Goal: Task Accomplishment & Management: Complete application form

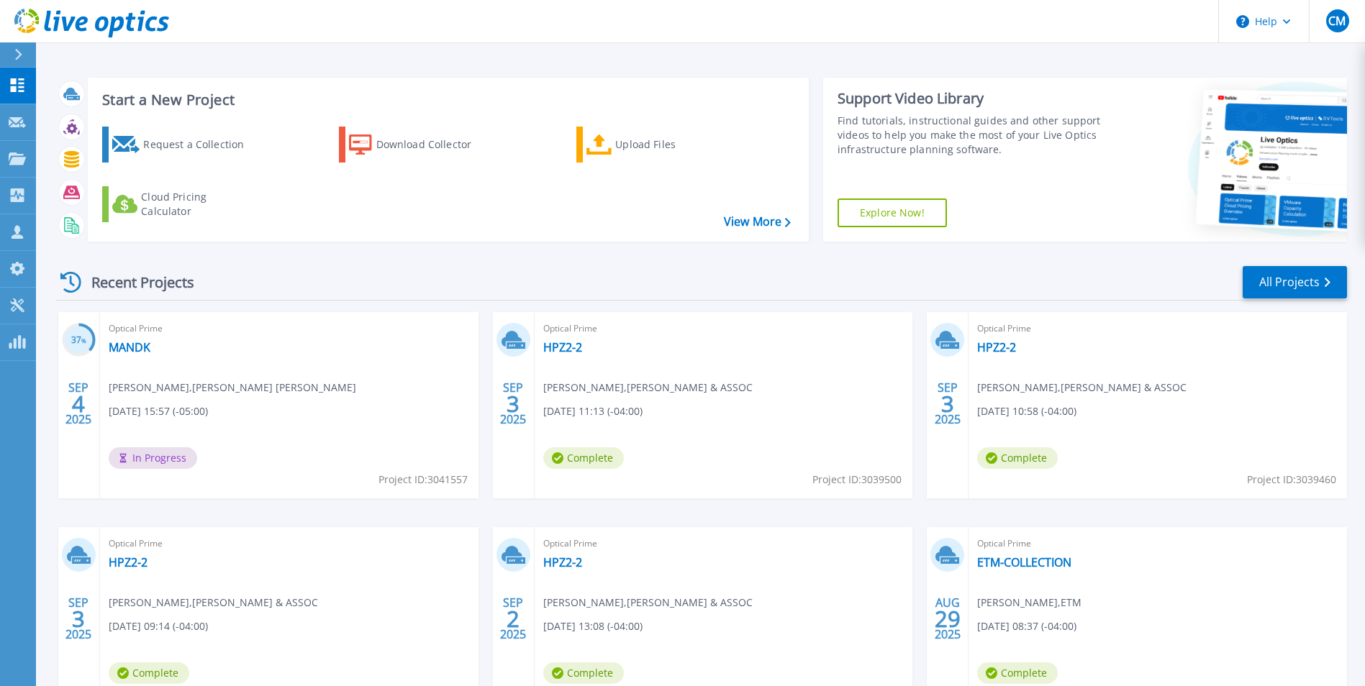
scroll to position [111, 0]
click at [168, 137] on div "Request a Collection" at bounding box center [200, 144] width 115 height 29
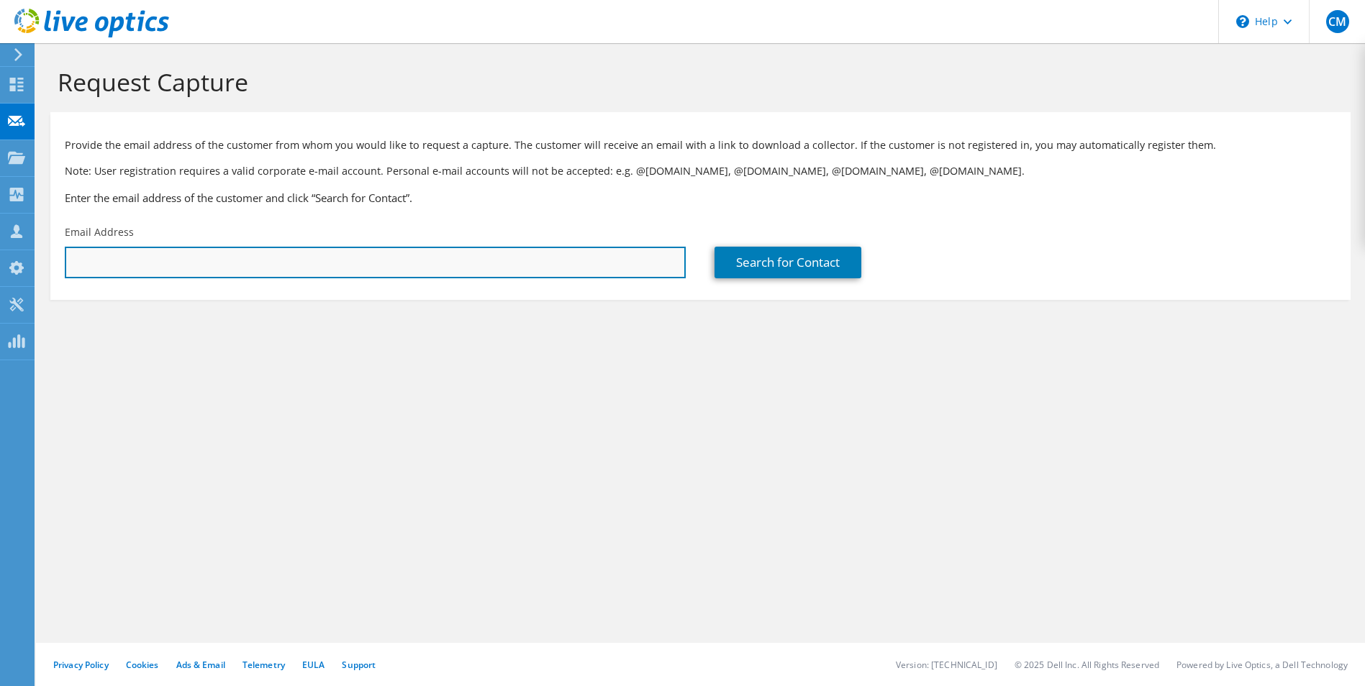
click at [304, 270] on input "text" at bounding box center [375, 263] width 621 height 32
paste input "smurphy@igps.net"
type input "smurphy@igps.net"
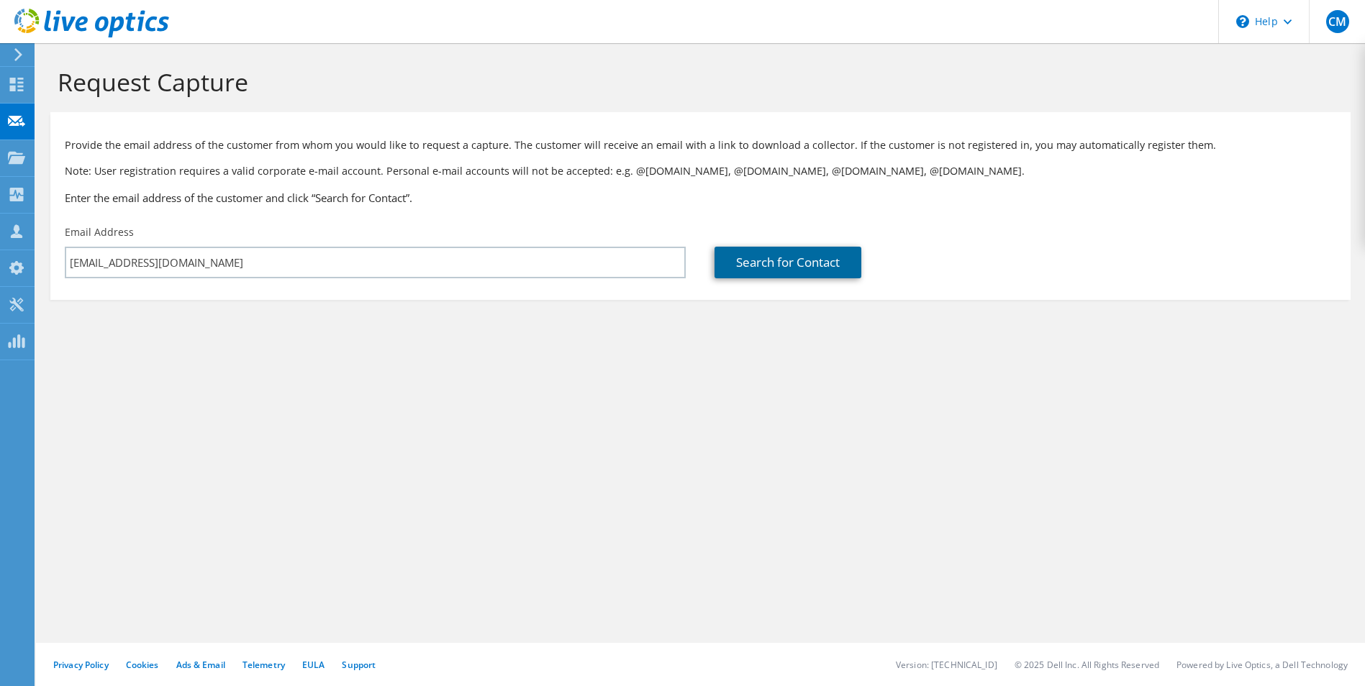
click at [828, 258] on link "Search for Contact" at bounding box center [787, 263] width 147 height 32
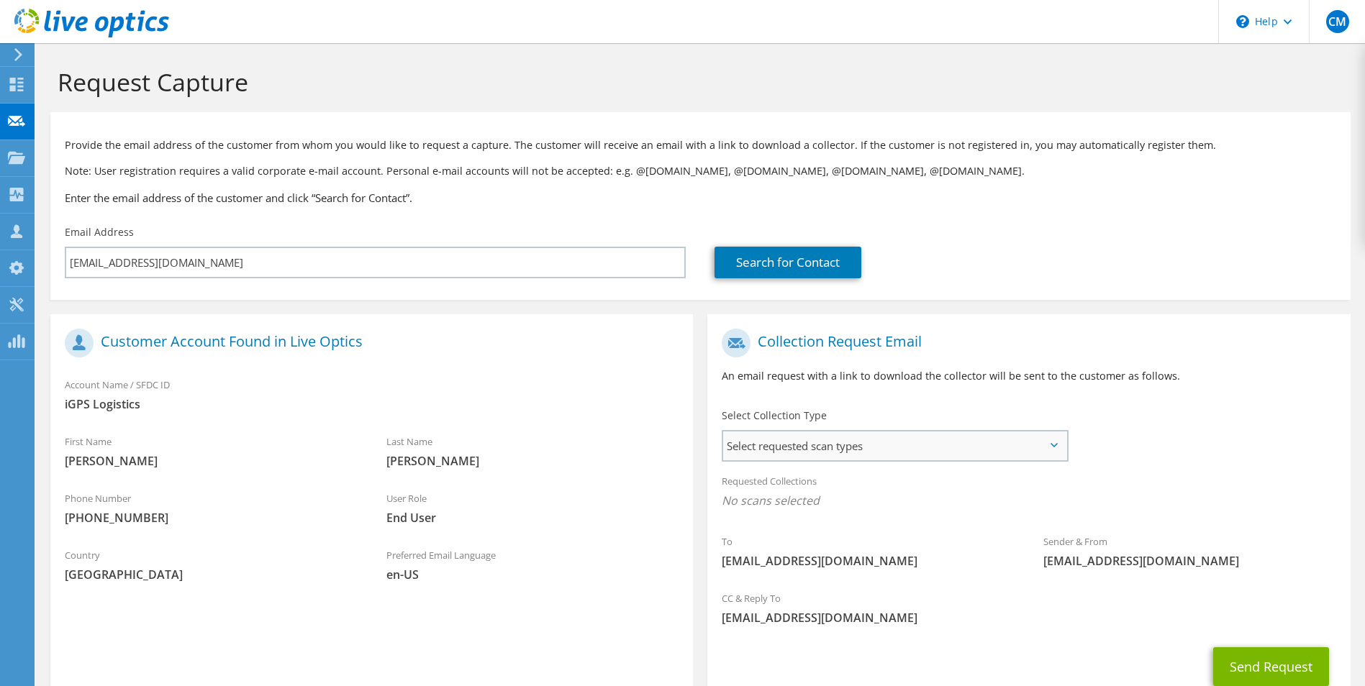
click at [974, 457] on span "Select requested scan types" at bounding box center [894, 446] width 342 height 29
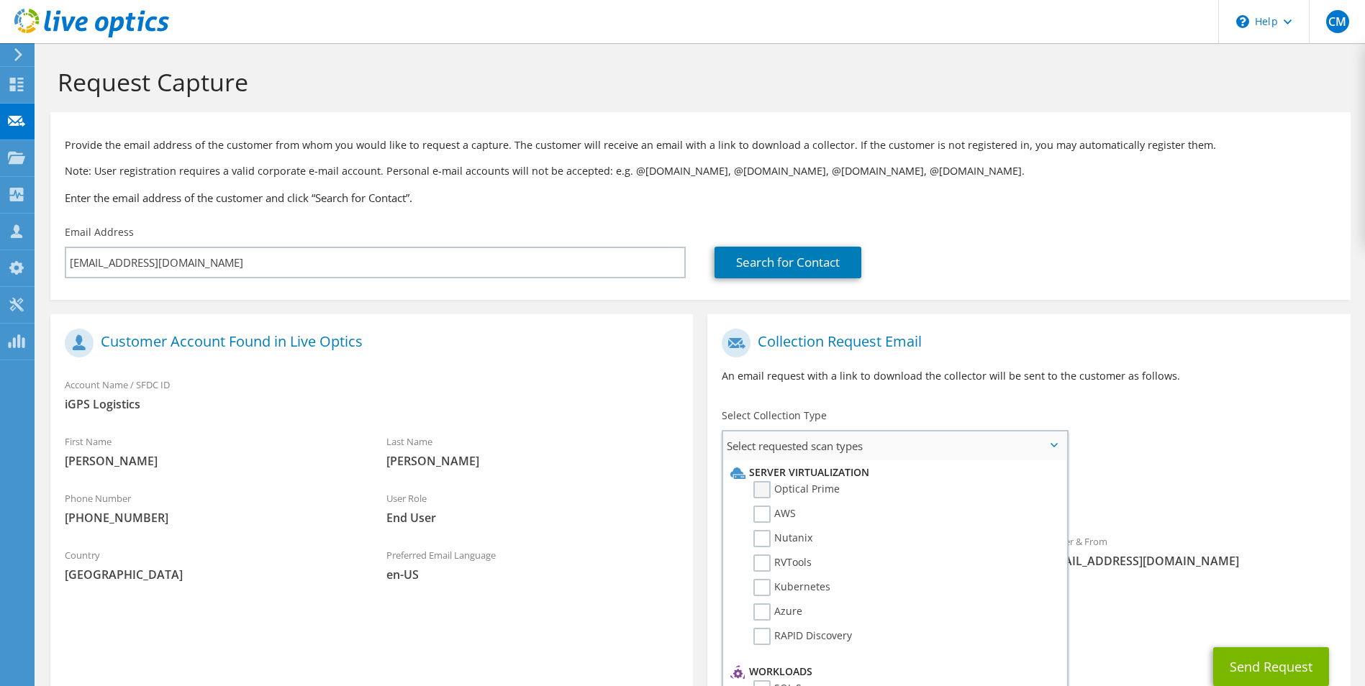
click at [768, 495] on label "Optical Prime" at bounding box center [796, 489] width 86 height 17
click at [0, 0] on input "Optical Prime" at bounding box center [0, 0] width 0 height 0
click at [1255, 664] on button "Send Request" at bounding box center [1271, 671] width 116 height 39
